Goal: Use online tool/utility: Utilize a website feature to perform a specific function

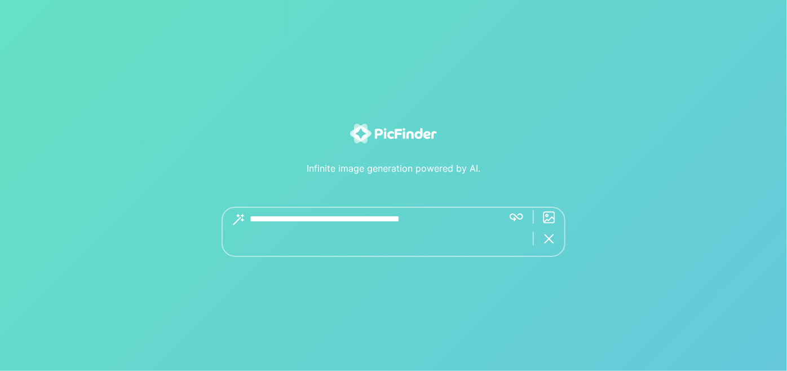
drag, startPoint x: 0, startPoint y: 0, endPoint x: 272, endPoint y: 218, distance: 348.3
click at [271, 218] on textarea at bounding box center [372, 231] width 245 height 50
click at [519, 219] on div "Get great images with 5+ word descriptions.." at bounding box center [394, 231] width 344 height 50
click at [549, 218] on img at bounding box center [550, 220] width 14 height 14
click at [446, 211] on textarea at bounding box center [389, 219] width 278 height 27
